Goal: Task Accomplishment & Management: Manage account settings

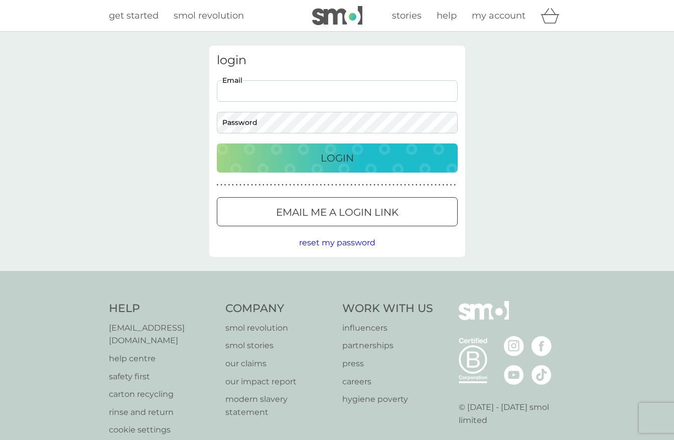
type input "[PERSON_NAME][EMAIL_ADDRESS][DOMAIN_NAME]"
click at [337, 158] on button "Login" at bounding box center [337, 158] width 241 height 29
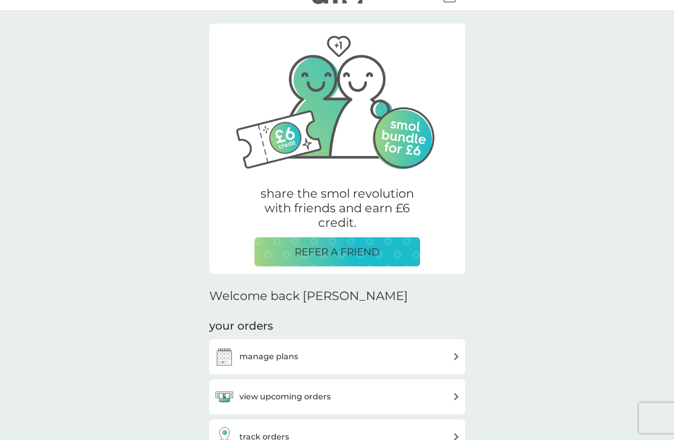
scroll to position [223, 0]
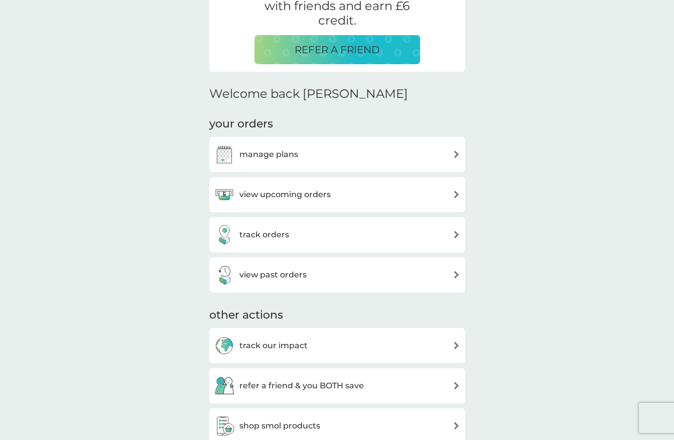
click at [458, 156] on img at bounding box center [457, 155] width 8 height 8
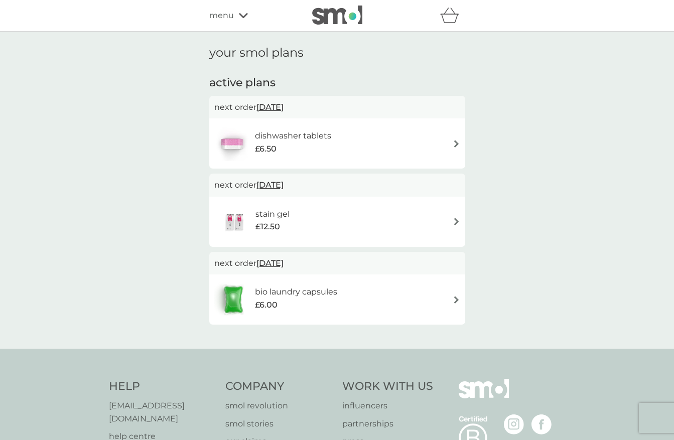
click at [456, 143] on img at bounding box center [457, 144] width 8 height 8
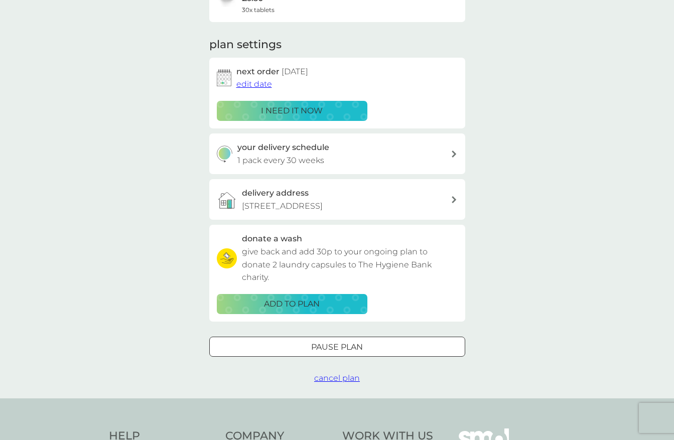
scroll to position [92, 0]
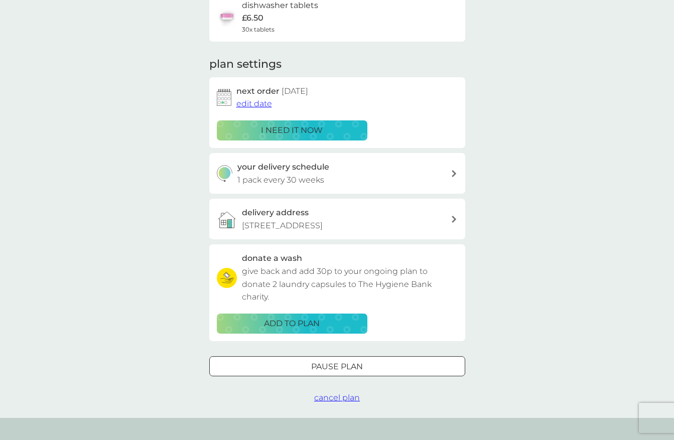
click at [344, 393] on span "cancel plan" at bounding box center [337, 398] width 46 height 10
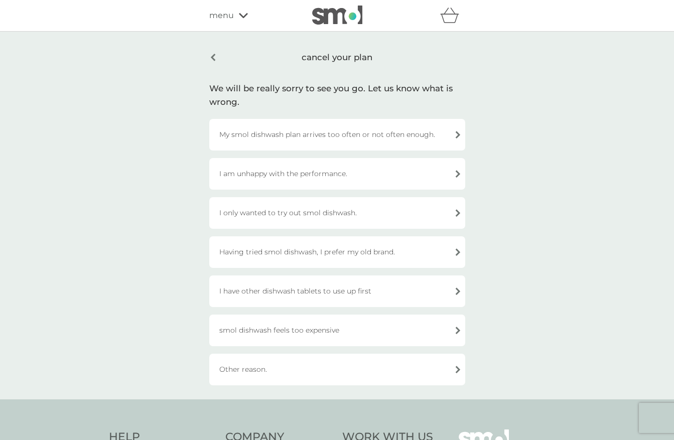
click at [459, 211] on div "I only wanted to try out smol dishwash." at bounding box center [337, 213] width 256 height 32
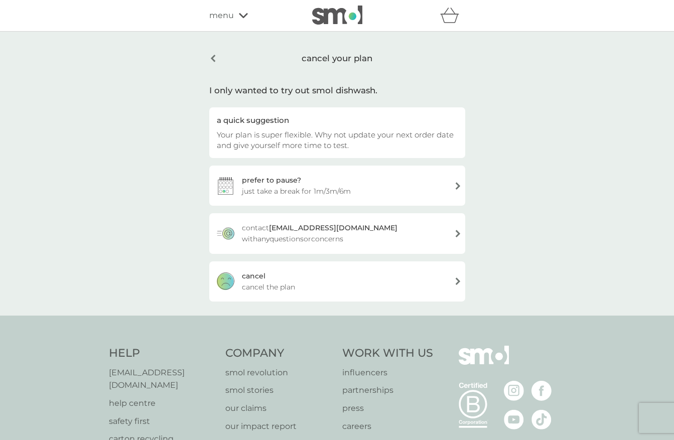
click at [459, 281] on div "[PERSON_NAME] the plan" at bounding box center [337, 281] width 256 height 40
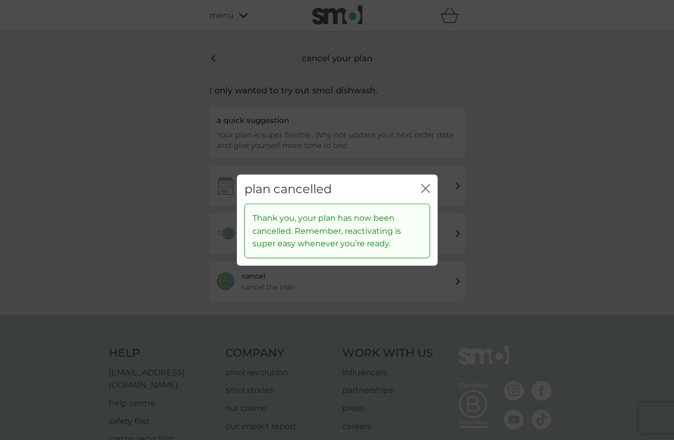
click at [424, 186] on icon "close" at bounding box center [425, 188] width 9 height 9
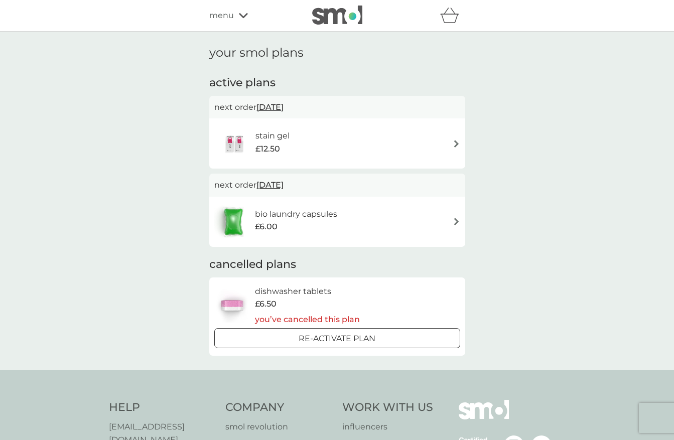
click at [456, 143] on img at bounding box center [457, 144] width 8 height 8
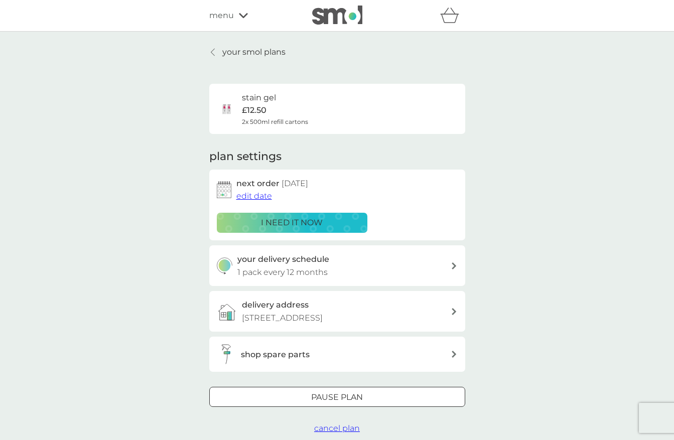
scroll to position [2, 0]
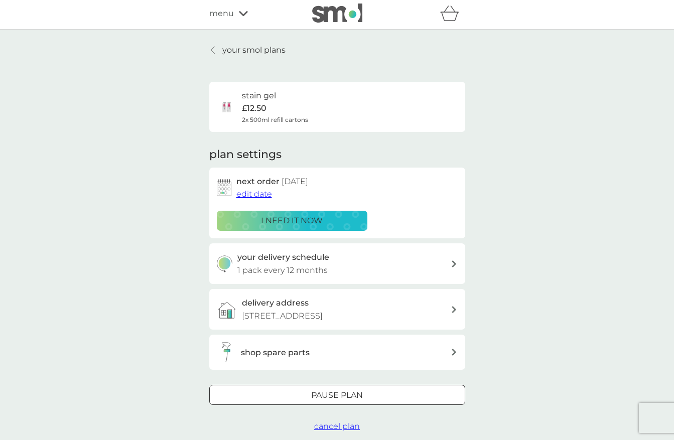
click at [346, 425] on span "cancel plan" at bounding box center [337, 427] width 46 height 10
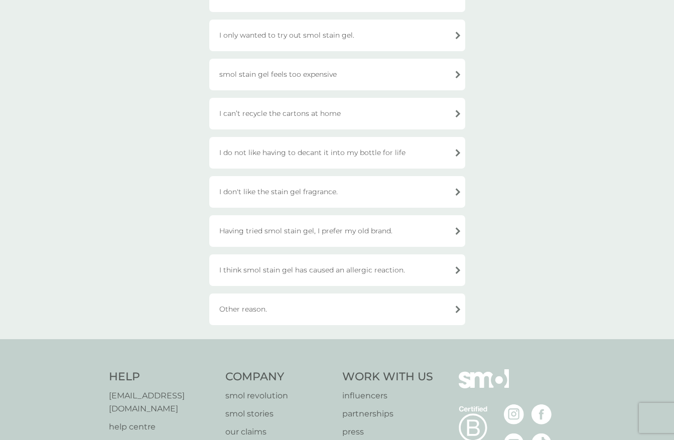
scroll to position [196, 0]
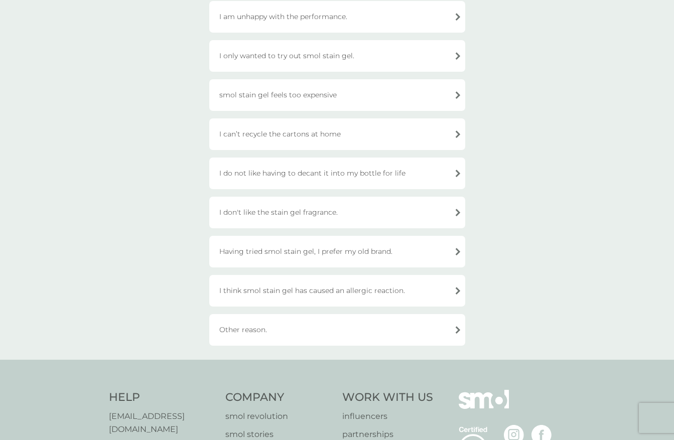
click at [458, 54] on div "I only wanted to try out smol stain gel." at bounding box center [337, 56] width 256 height 32
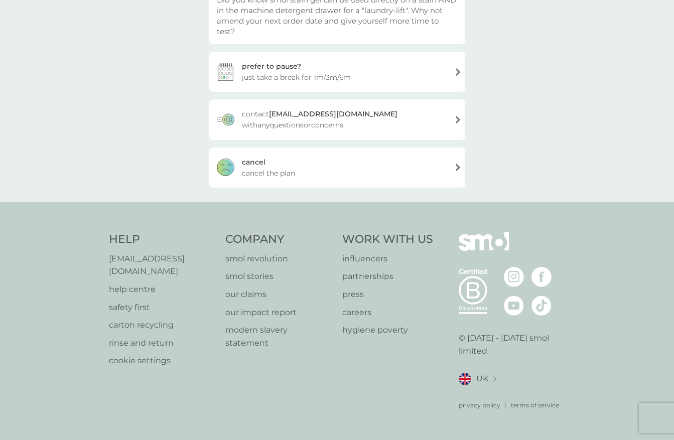
scroll to position [110, 0]
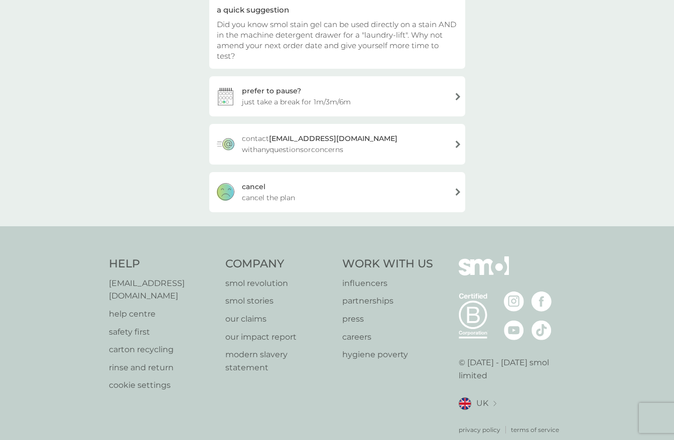
click at [456, 181] on div "cancel cancel the plan" at bounding box center [337, 192] width 256 height 40
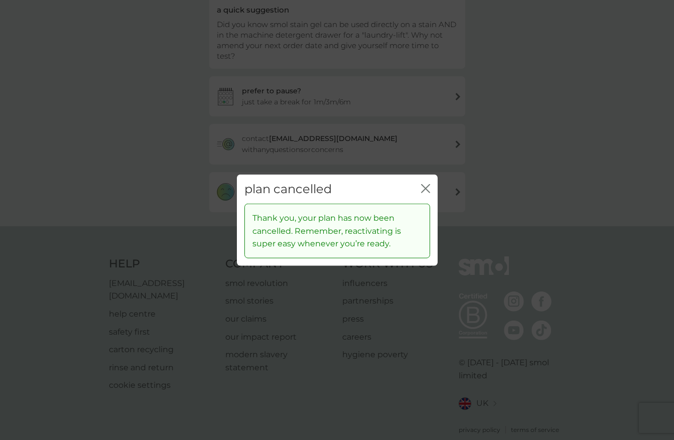
click at [425, 190] on icon "close" at bounding box center [424, 188] width 4 height 8
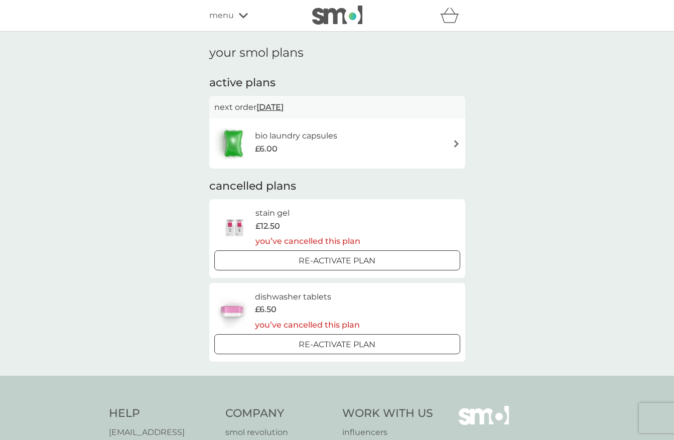
click at [329, 135] on h6 "bio laundry capsules" at bounding box center [296, 135] width 82 height 13
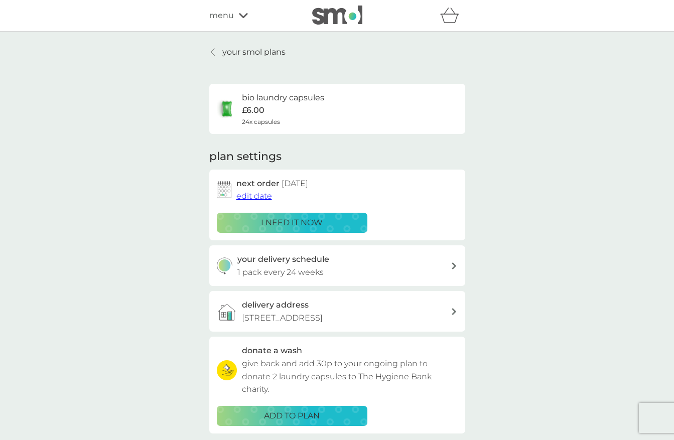
click at [244, 18] on icon at bounding box center [243, 16] width 9 height 6
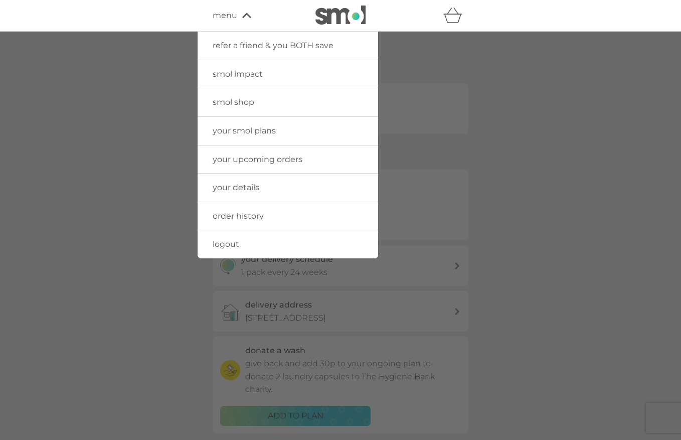
click at [486, 100] on div at bounding box center [340, 252] width 681 height 440
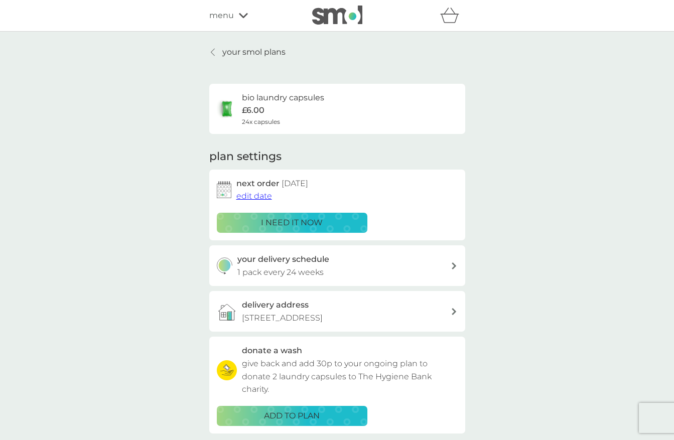
click at [213, 52] on icon at bounding box center [213, 52] width 4 height 8
